Goal: Task Accomplishment & Management: Manage account settings

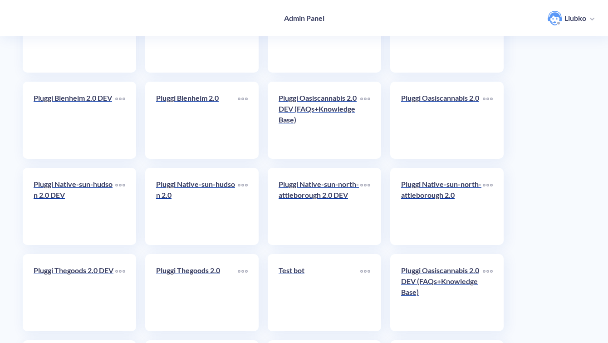
scroll to position [3220, 0]
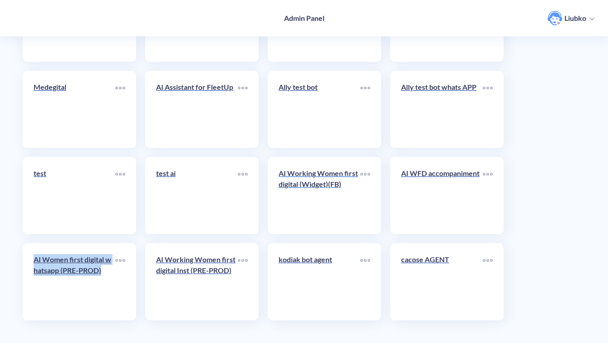
click at [315, 199] on link "AI Working Women first digital (Widget)(FB)" at bounding box center [320, 195] width 82 height 55
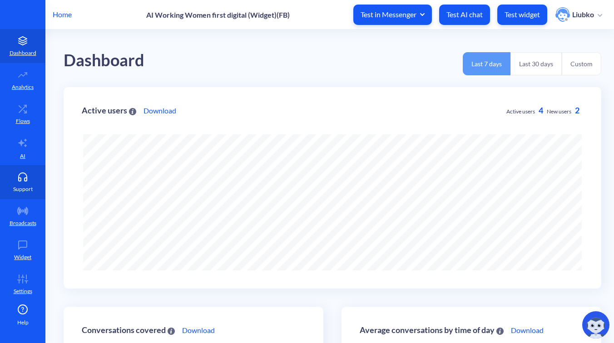
scroll to position [343, 614]
click at [19, 178] on icon at bounding box center [23, 179] width 8 height 3
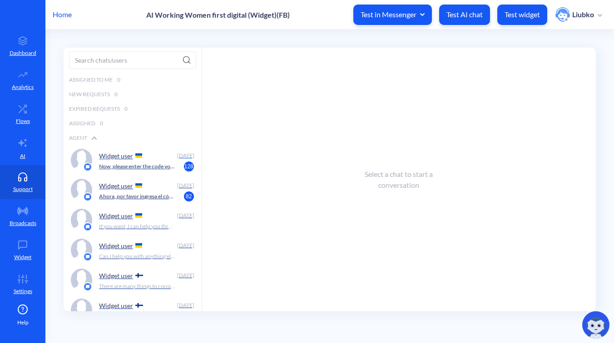
click at [161, 172] on div "Widget user [DATE] Now, please enter the code you just received in your WhatsAp…" at bounding box center [133, 160] width 138 height 30
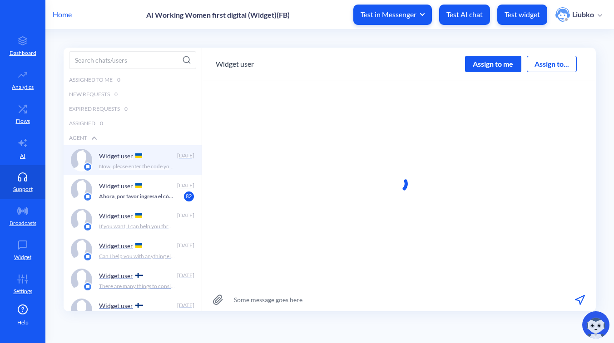
scroll to position [0, 0]
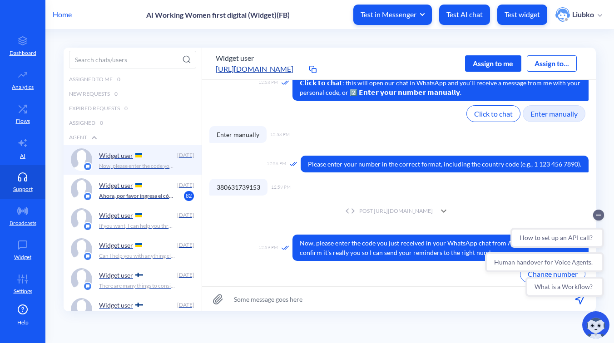
click at [364, 209] on div "POST [URL][DOMAIN_NAME]" at bounding box center [388, 211] width 90 height 8
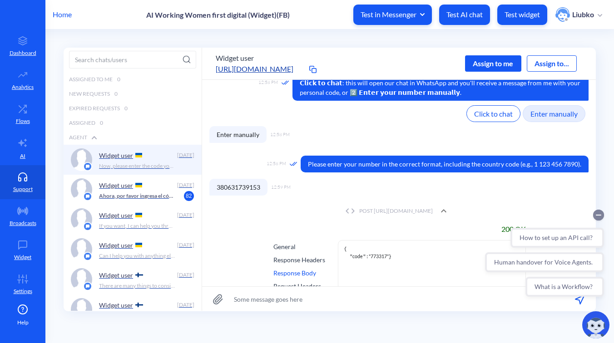
click at [598, 217] on circle "Collapse conversation starters" at bounding box center [598, 215] width 11 height 11
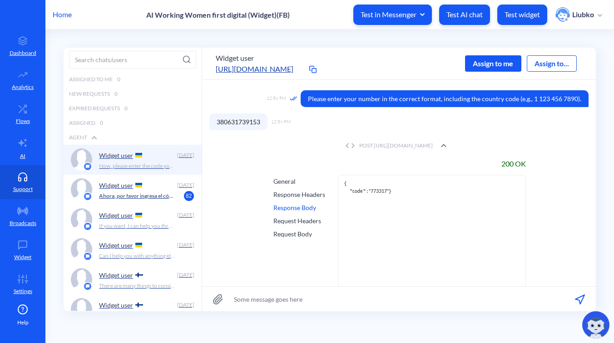
scroll to position [378, 0]
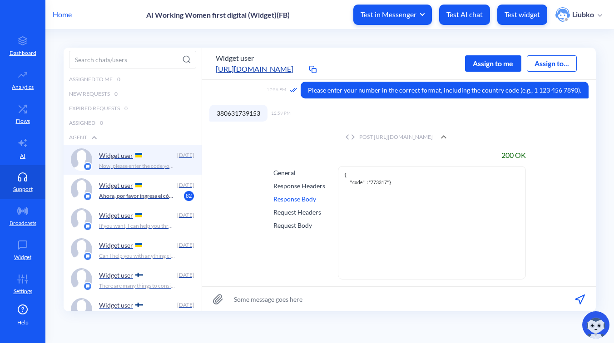
click at [303, 185] on div "Response Headers" at bounding box center [299, 186] width 52 height 10
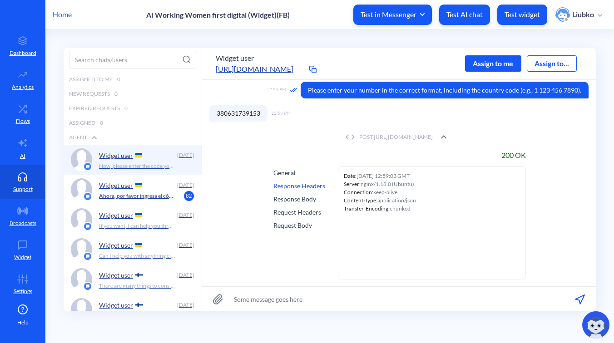
click at [299, 212] on div "Request Headers" at bounding box center [299, 212] width 52 height 10
click at [241, 114] on span "380631739153" at bounding box center [238, 113] width 58 height 17
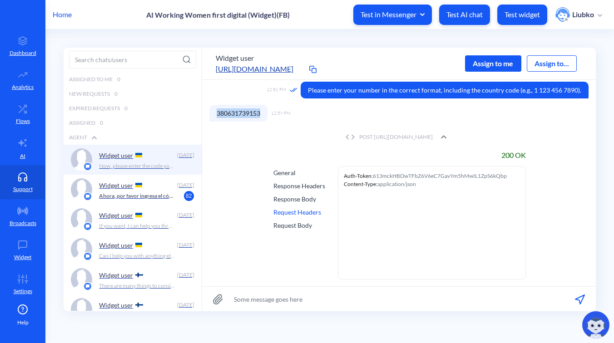
copy span "380631739153"
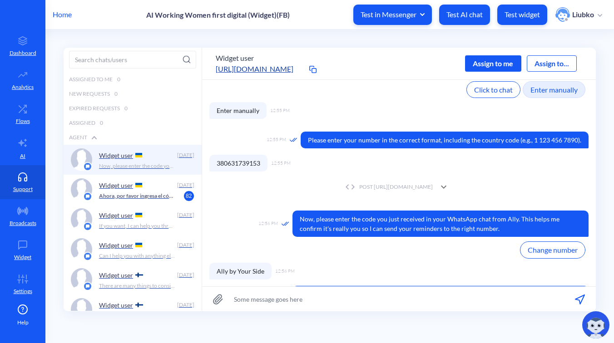
scroll to position [368, 0]
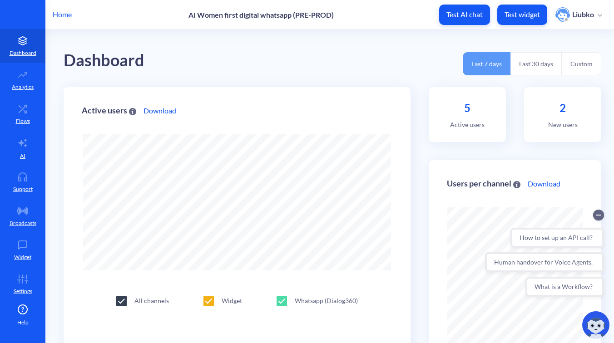
scroll to position [343, 614]
click at [20, 280] on icon at bounding box center [23, 279] width 18 height 9
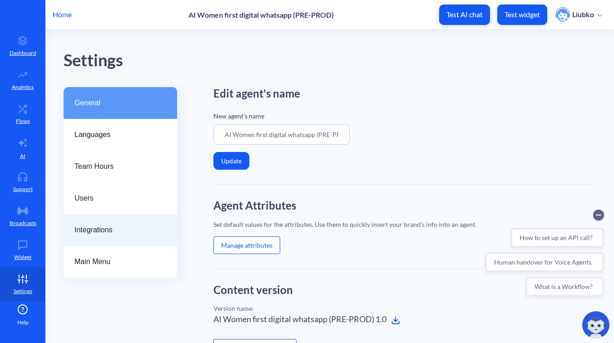
click at [105, 230] on span "Integrations" at bounding box center [116, 230] width 84 height 11
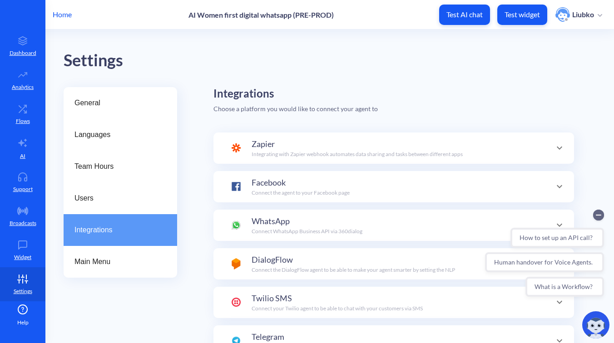
scroll to position [32, 0]
click at [288, 218] on span "WhatsApp" at bounding box center [271, 221] width 38 height 12
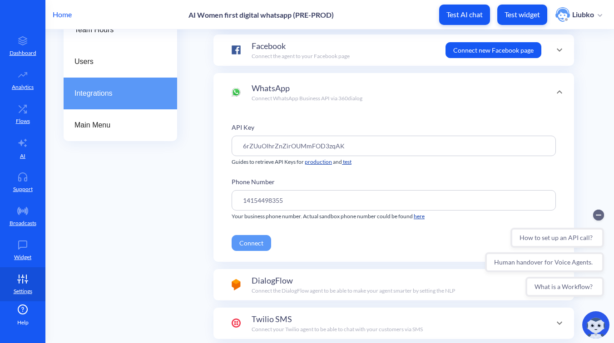
scroll to position [138, 0]
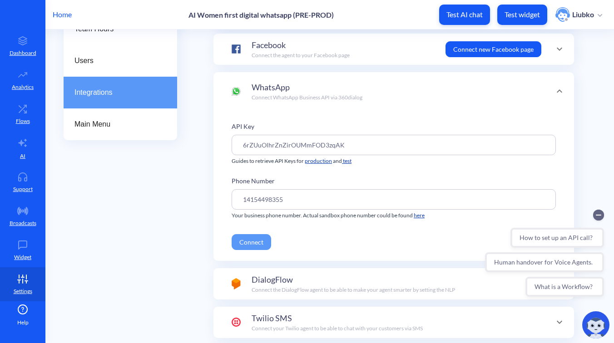
click at [249, 242] on button "Connect" at bounding box center [252, 242] width 40 height 16
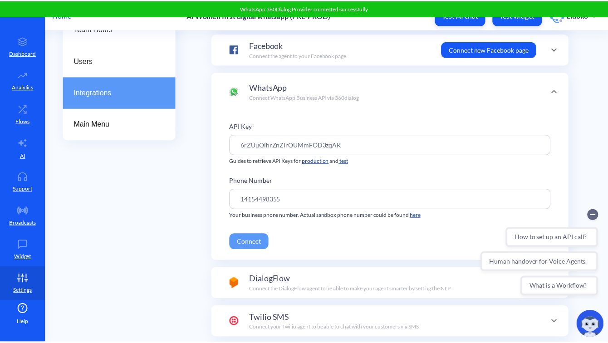
scroll to position [0, 0]
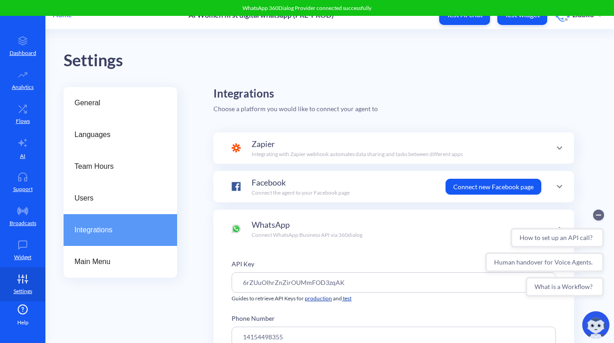
click at [66, 15] on div "WhatsApp 360Dialog Provider connected successfully" at bounding box center [307, 8] width 614 height 16
click at [62, 14] on div "WhatsApp 360Dialog Provider connected successfully" at bounding box center [307, 8] width 614 height 16
click at [65, 16] on p "Home" at bounding box center [62, 14] width 19 height 11
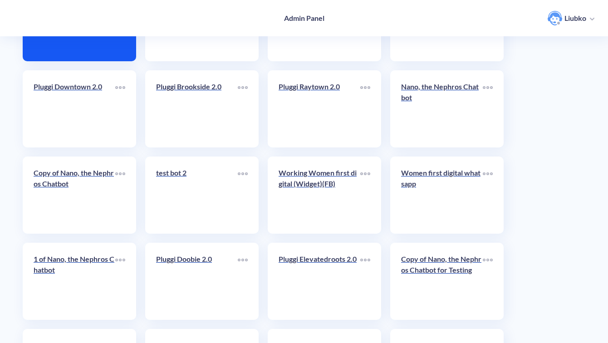
scroll to position [128, 0]
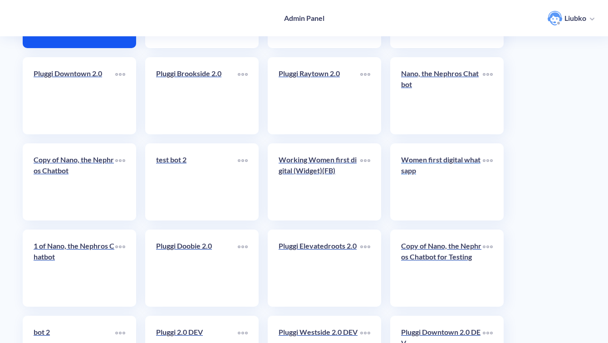
click at [440, 180] on div "Women first digital whatsapp" at bounding box center [442, 168] width 82 height 29
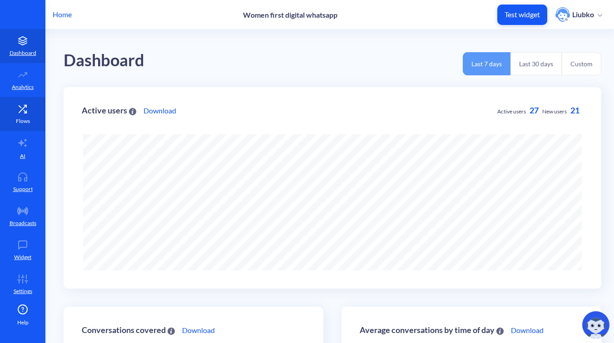
scroll to position [343, 614]
click at [31, 114] on link "Flows" at bounding box center [22, 114] width 45 height 34
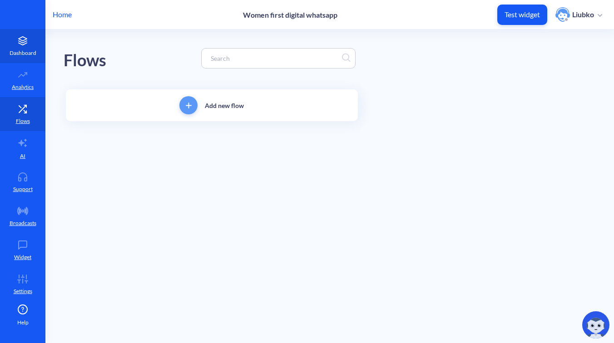
click at [21, 49] on p "Dashboard" at bounding box center [23, 53] width 27 height 8
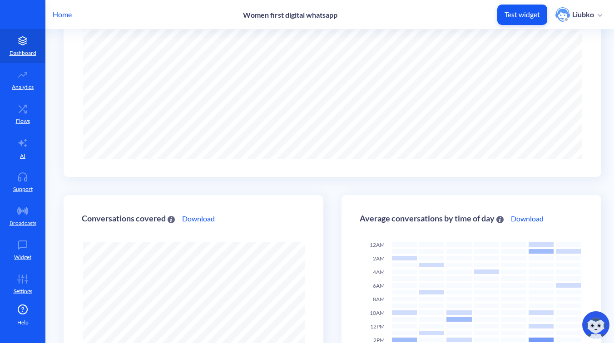
scroll to position [245, 0]
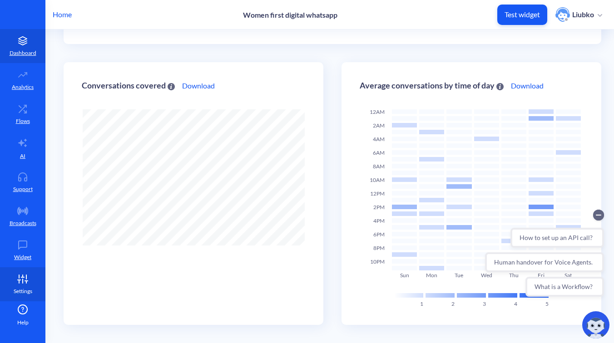
click at [26, 282] on icon at bounding box center [23, 279] width 18 height 9
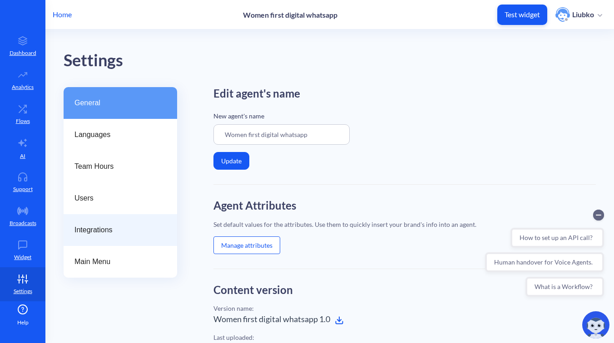
click at [107, 233] on span "Integrations" at bounding box center [116, 230] width 84 height 11
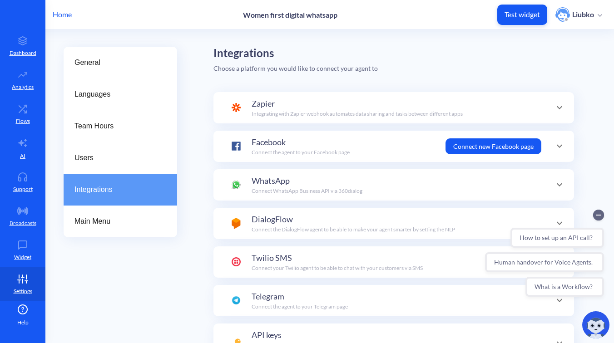
scroll to position [49, 0]
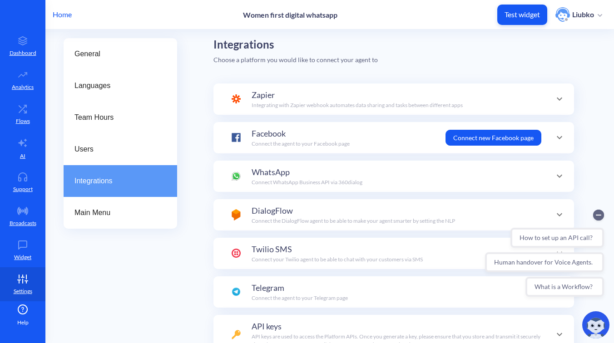
click at [357, 172] on div "WhatsApp Connect WhatsApp Business API via 360dialog" at bounding box center [307, 176] width 111 height 20
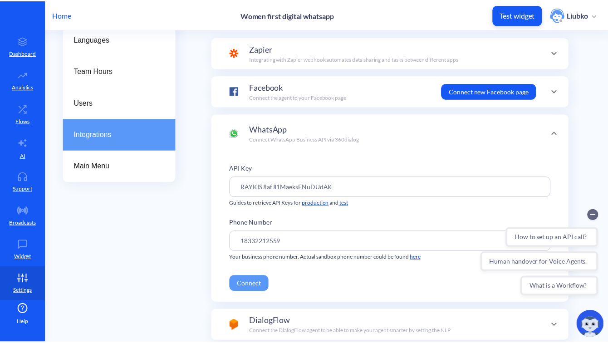
scroll to position [97, 0]
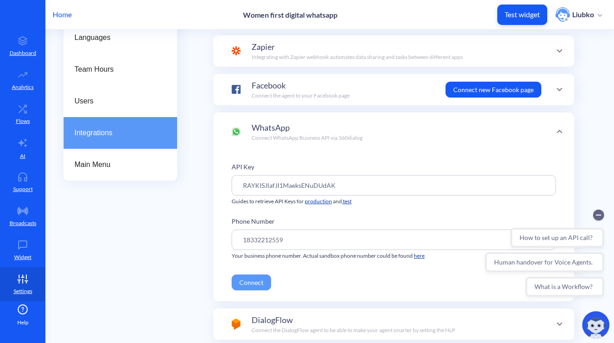
click at [300, 187] on input "RAYKISJlafJI1MaeksENuDUdAK" at bounding box center [394, 185] width 324 height 20
click at [599, 214] on circle "Collapse conversation starters" at bounding box center [598, 215] width 11 height 11
click at [62, 10] on p "Home" at bounding box center [62, 14] width 19 height 11
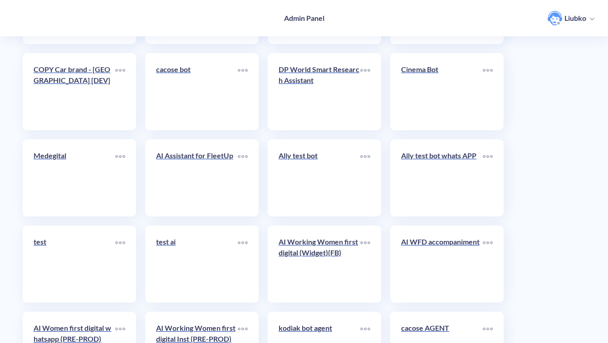
scroll to position [3220, 0]
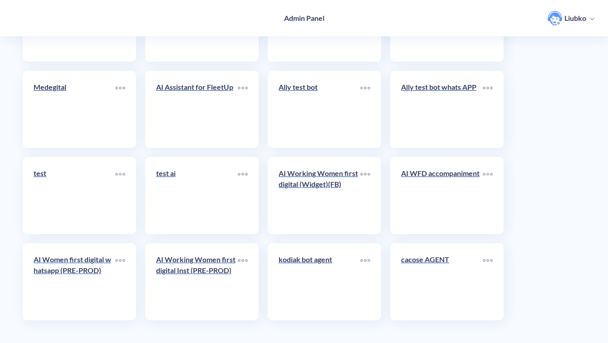
click at [77, 274] on p "AI Women first digital whatsapp (PRE-PROD)" at bounding box center [75, 265] width 82 height 22
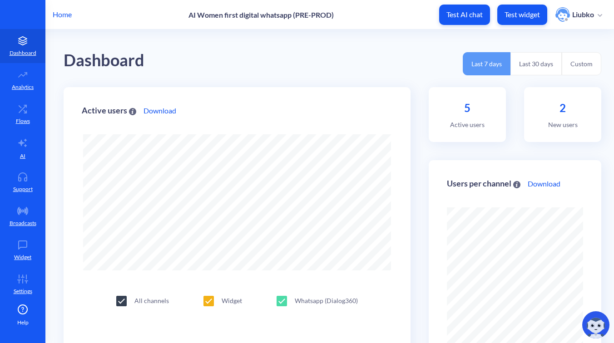
scroll to position [343, 614]
click at [23, 278] on icon at bounding box center [23, 279] width 18 height 9
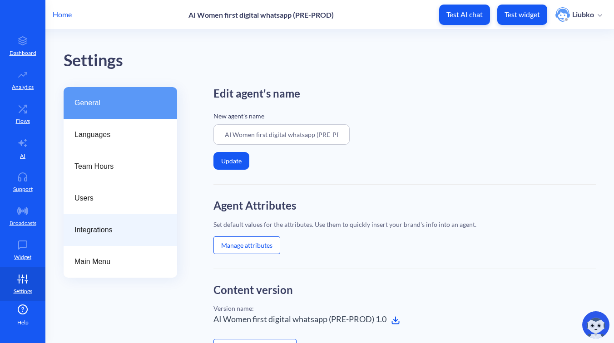
click at [91, 223] on div "Integrations" at bounding box center [121, 230] width 114 height 32
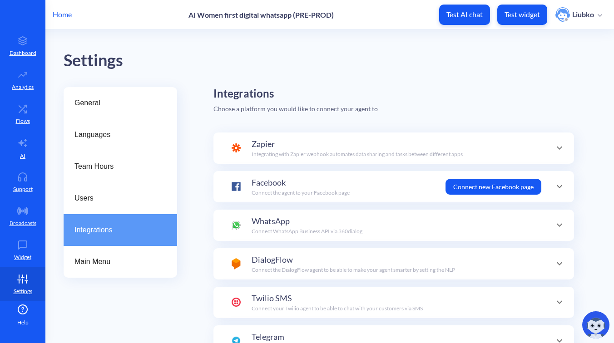
scroll to position [32, 0]
click at [363, 226] on div "WhatsApp Connect WhatsApp Business API via 360dialog" at bounding box center [394, 225] width 324 height 20
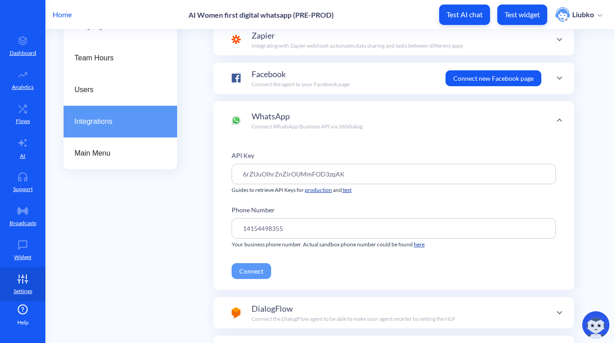
scroll to position [123, 0]
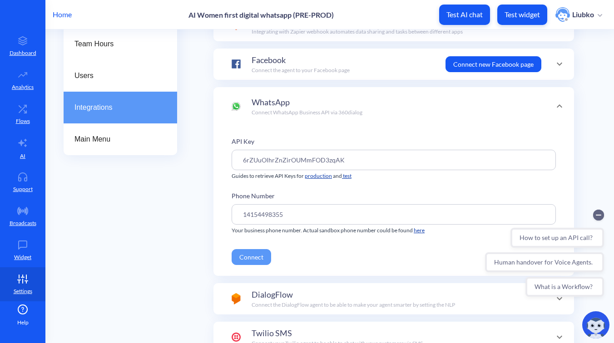
click at [249, 254] on button "Connect" at bounding box center [252, 257] width 40 height 16
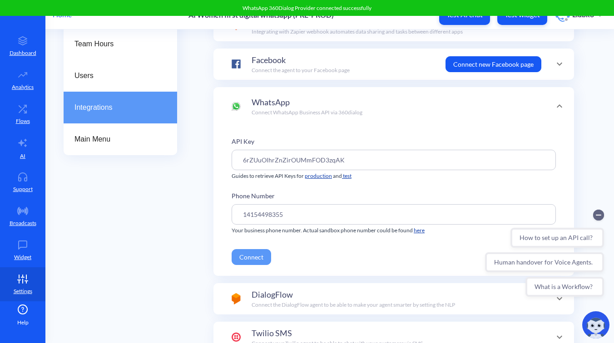
click at [193, 267] on div "General Languages Team Hours Users Integrations Main Menu Integrations Choose a…" at bounding box center [339, 224] width 550 height 519
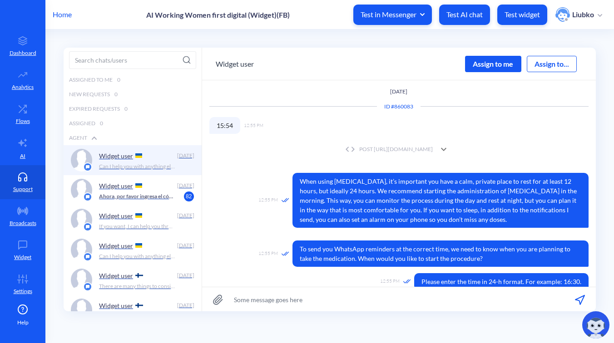
scroll to position [2584, 0]
